Goal: Find specific page/section: Find specific page/section

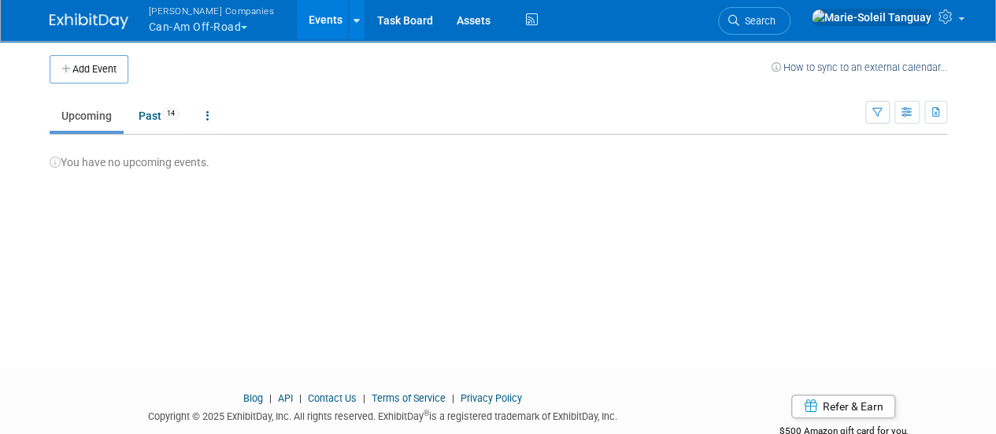
click at [231, 17] on span "[PERSON_NAME] Companies" at bounding box center [212, 10] width 126 height 17
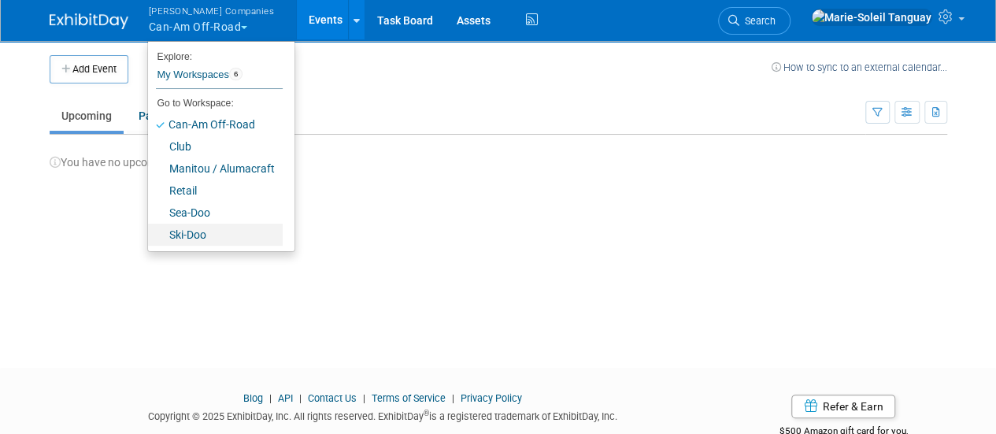
click at [198, 239] on link "Ski-Doo" at bounding box center [215, 235] width 135 height 22
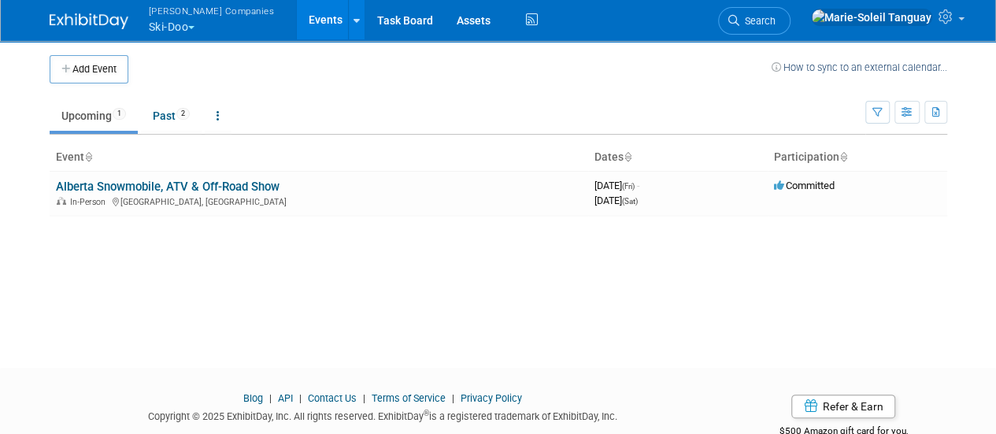
click at [193, 22] on button "Warnert Companies Ski-Doo" at bounding box center [220, 20] width 147 height 41
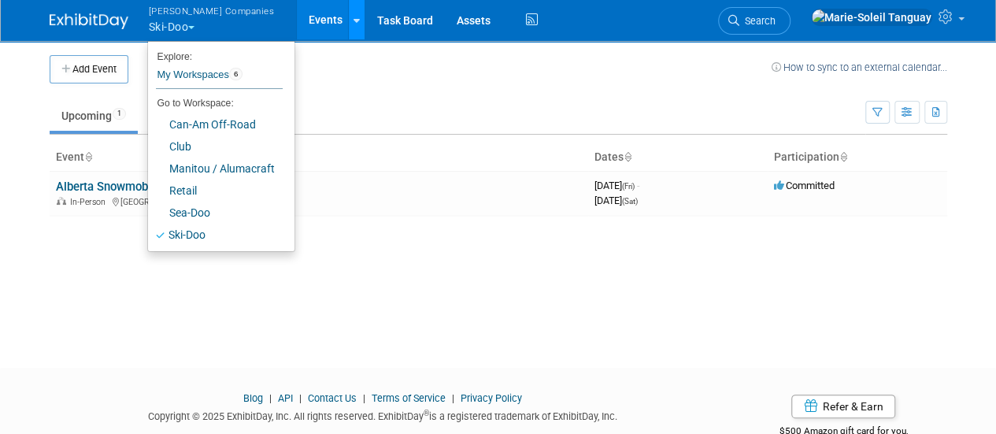
click at [354, 24] on div at bounding box center [357, 20] width 6 height 16
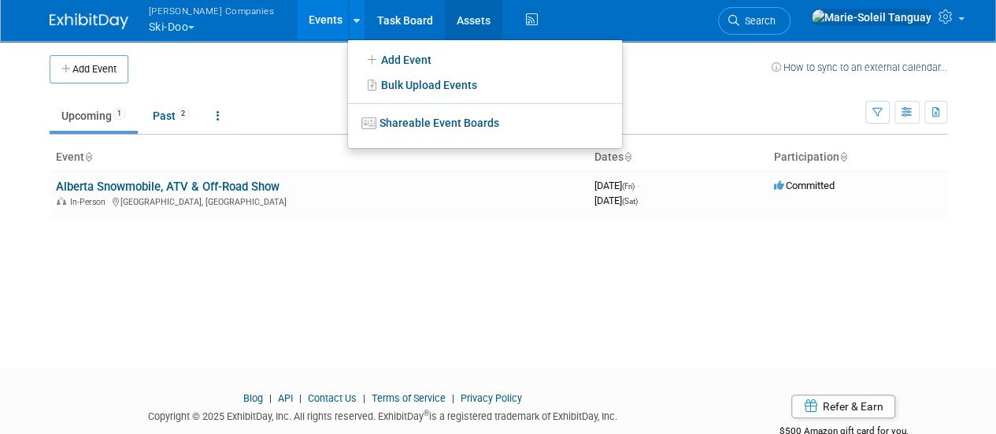
click at [445, 23] on link "Assets" at bounding box center [473, 19] width 57 height 39
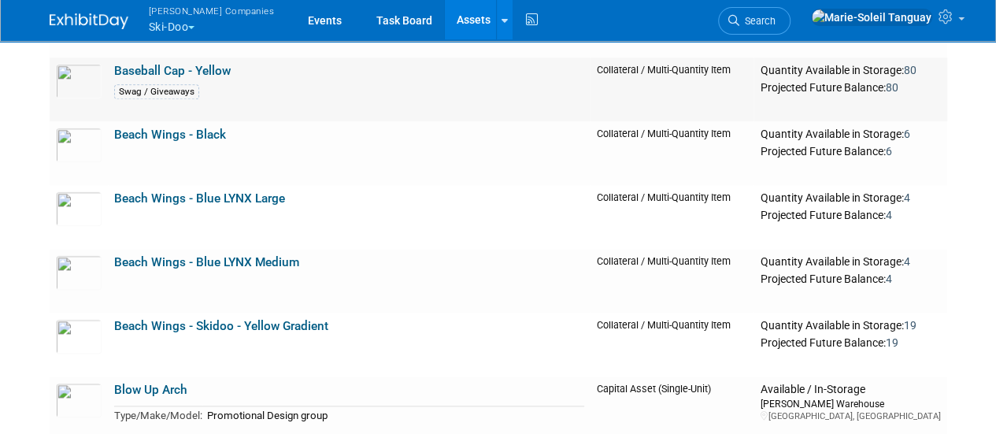
scroll to position [866, 0]
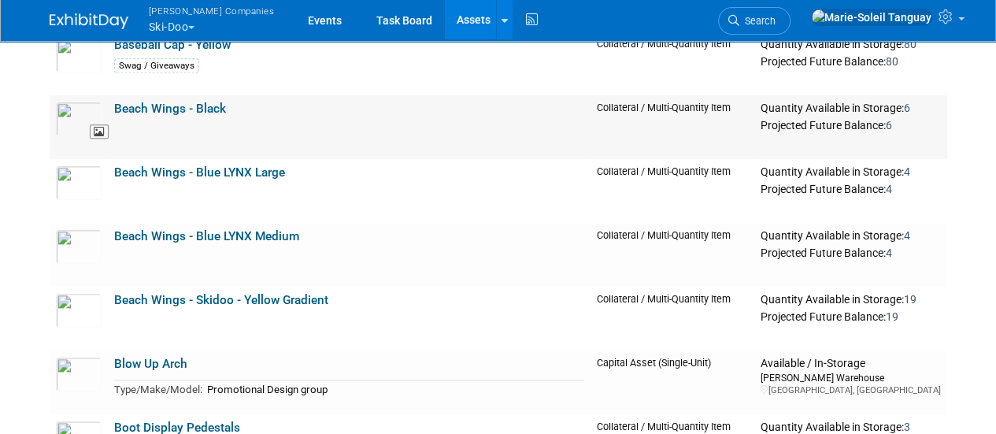
click at [77, 121] on img at bounding box center [79, 119] width 46 height 35
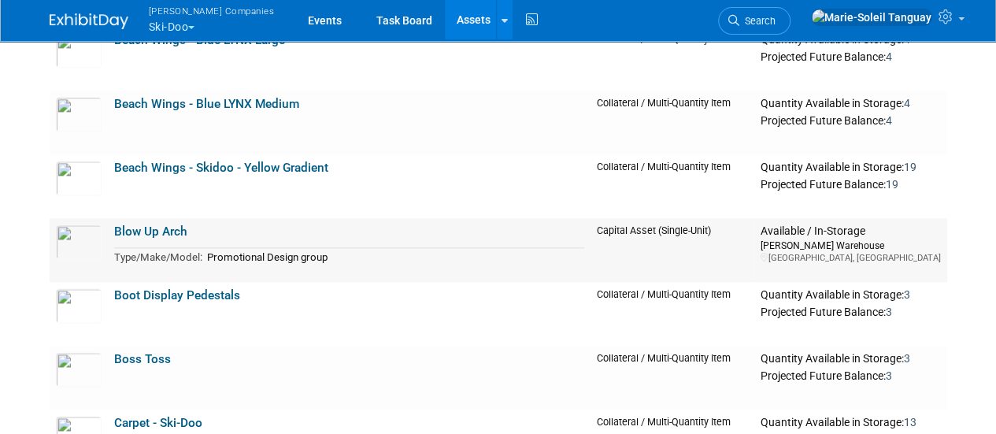
scroll to position [1024, 0]
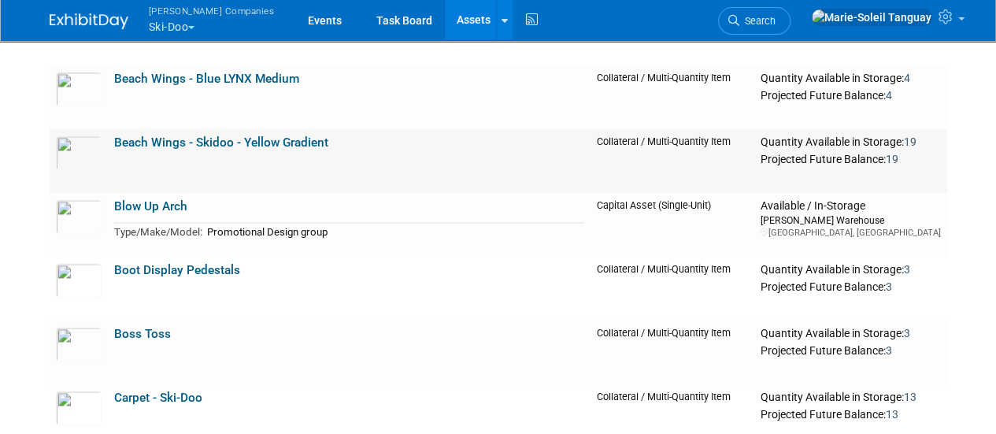
click at [258, 141] on link "Beach Wings - Skidoo - Yellow Gradient" at bounding box center [221, 142] width 214 height 14
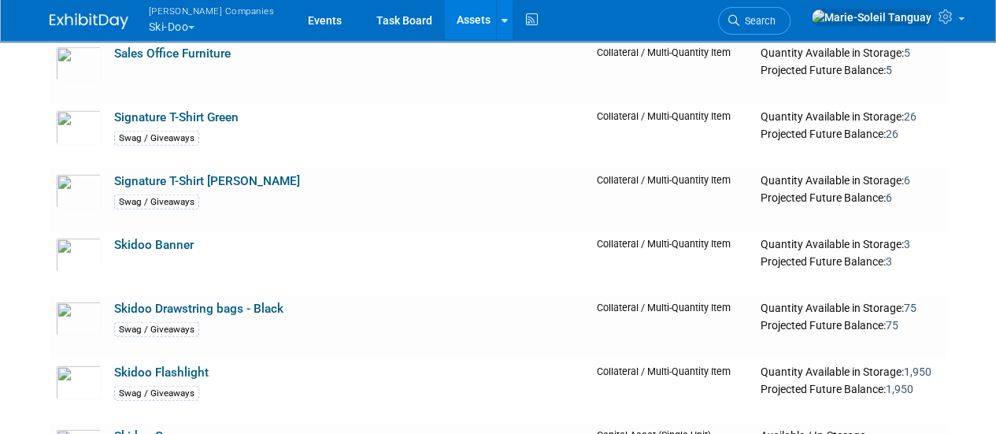
scroll to position [4882, 0]
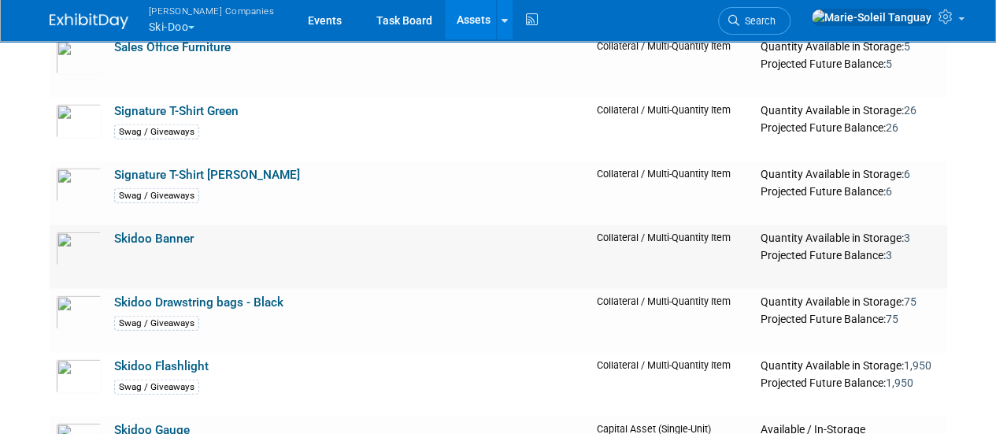
click at [155, 233] on link "Skidoo Banner" at bounding box center [154, 239] width 80 height 14
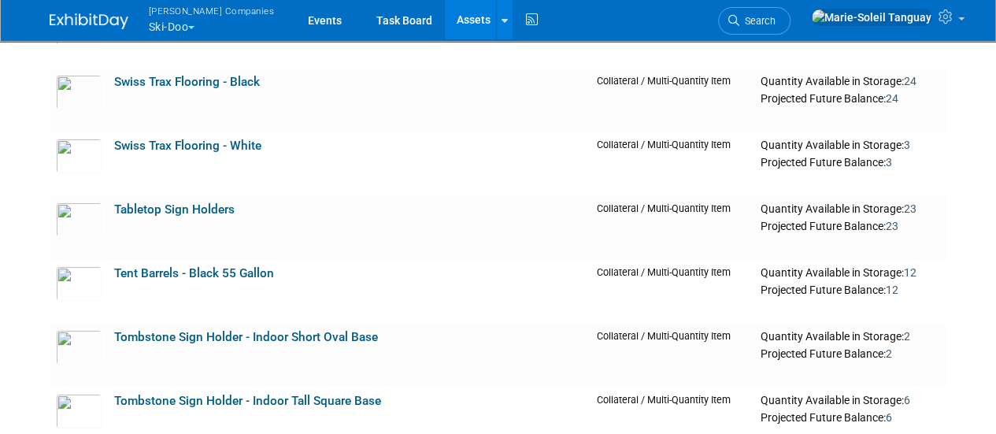
scroll to position [5906, 0]
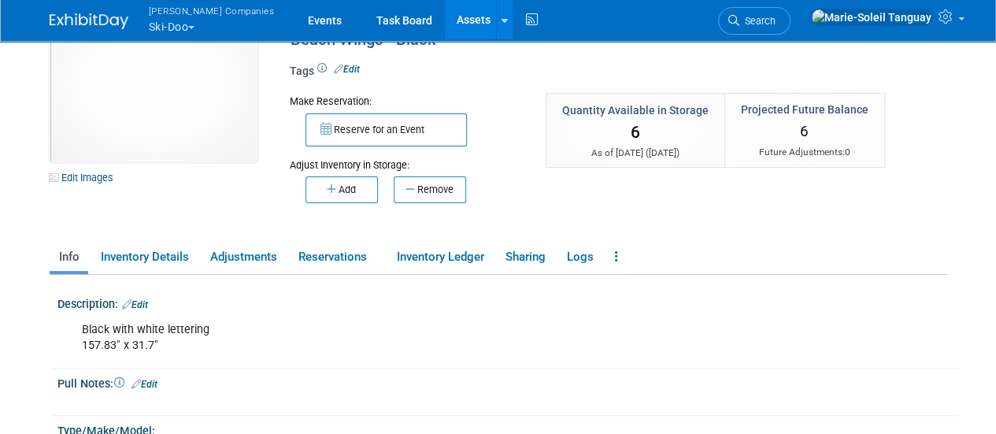
scroll to position [79, 0]
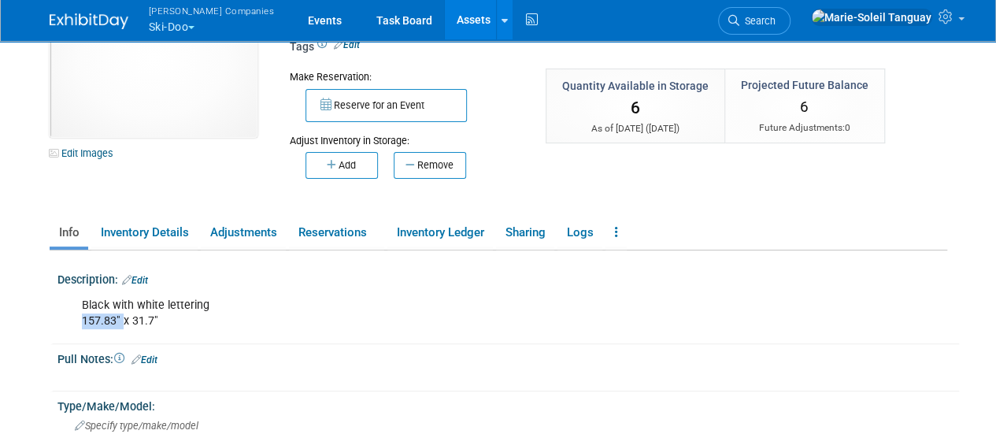
drag, startPoint x: 123, startPoint y: 321, endPoint x: 83, endPoint y: 317, distance: 39.6
click at [83, 317] on div "Black with white lettering 157.83" x 31.7"" at bounding box center [428, 313] width 714 height 47
copy div "157.83""
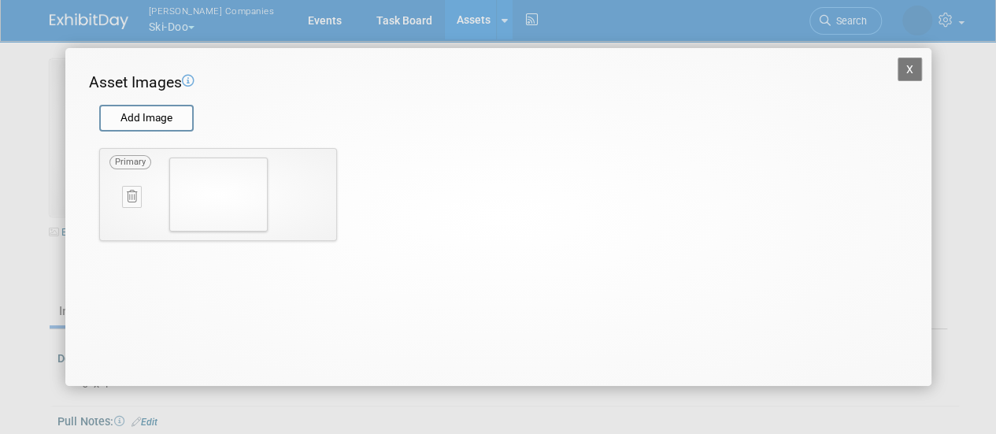
click at [915, 71] on button "X" at bounding box center [910, 69] width 25 height 24
